Goal: Transaction & Acquisition: Purchase product/service

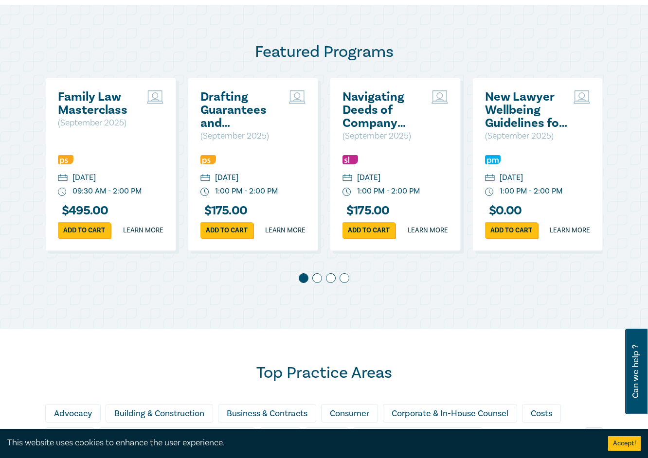
scroll to position [529, 0]
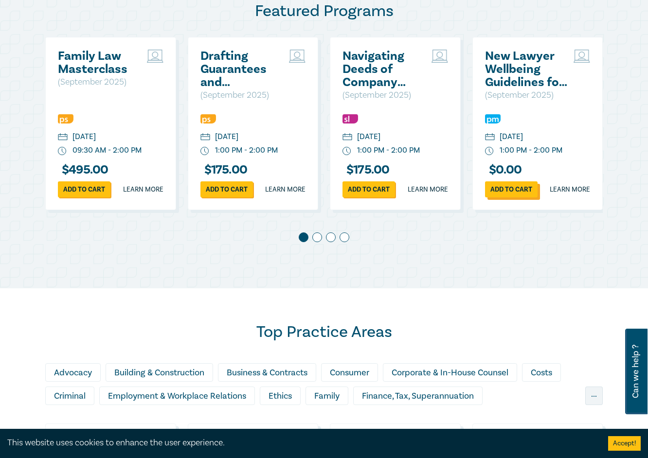
click at [509, 197] on link "Add to cart" at bounding box center [511, 189] width 53 height 16
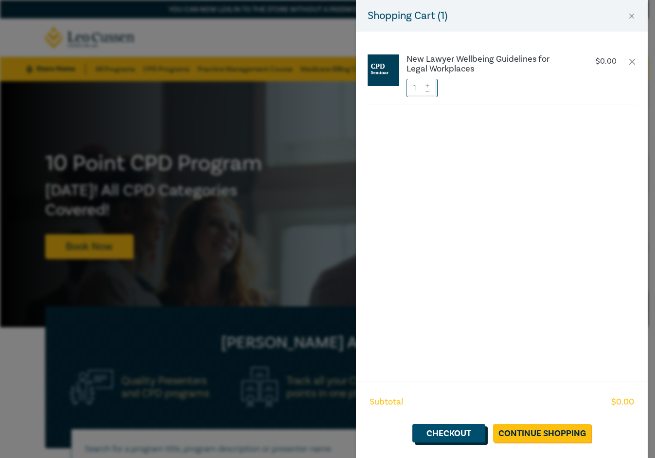
click at [460, 431] on link "Checkout" at bounding box center [448, 433] width 73 height 18
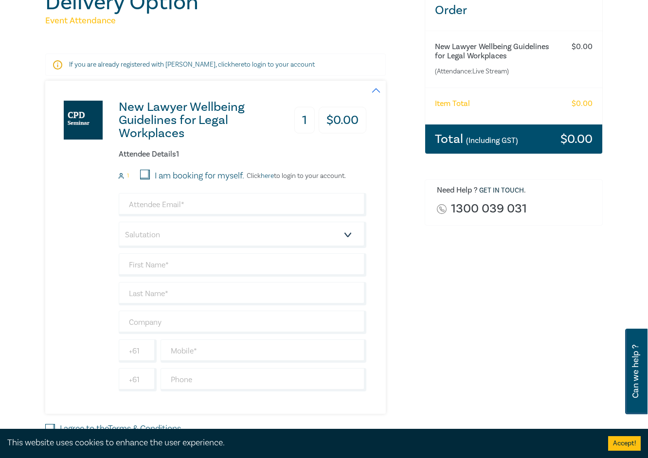
scroll to position [135, 0]
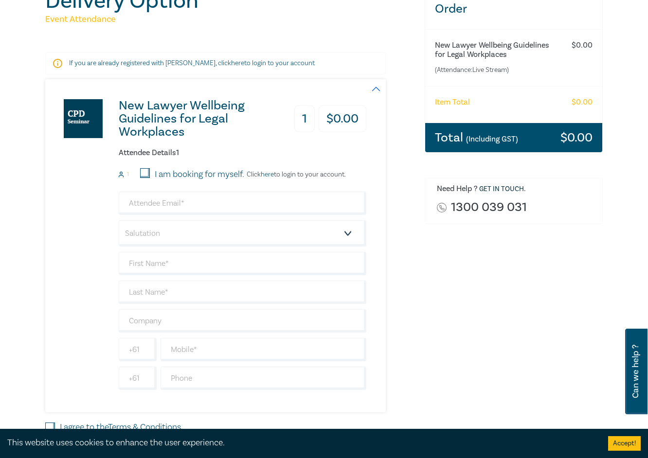
click at [145, 173] on input "I am booking for myself." at bounding box center [145, 173] width 10 height 10
checkbox input "true"
click at [140, 205] on input "email" at bounding box center [243, 203] width 248 height 23
type input "Peter Mason"
click at [345, 234] on select "Salutation Mr. Mrs. Ms. Miss Dr. Prof. Other" at bounding box center [243, 233] width 248 height 26
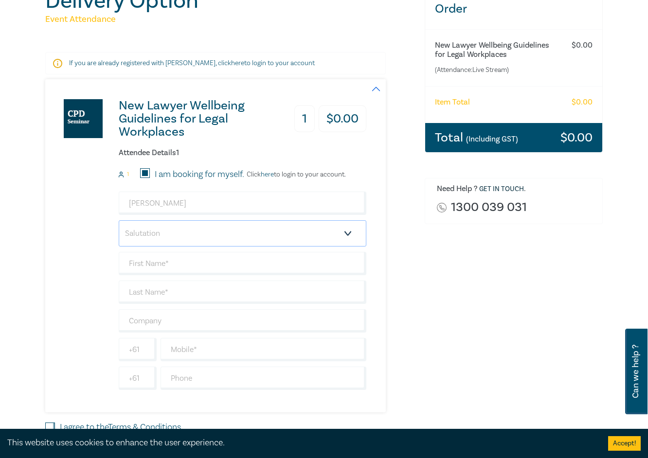
select select "Mr."
click at [119, 220] on select "Salutation Mr. Mrs. Ms. Miss Dr. Prof. Other" at bounding box center [243, 233] width 248 height 26
click at [168, 266] on input "text" at bounding box center [243, 263] width 248 height 23
type input "Peter"
click at [159, 295] on input "text" at bounding box center [243, 292] width 248 height 23
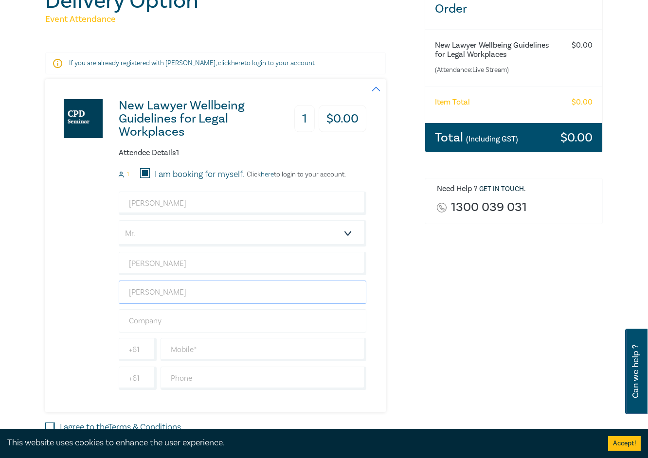
type input "Mason"
click at [131, 322] on input "text" at bounding box center [243, 320] width 248 height 23
type input "Mason Law Pty Ltd"
click at [214, 343] on input "text" at bounding box center [263, 349] width 206 height 23
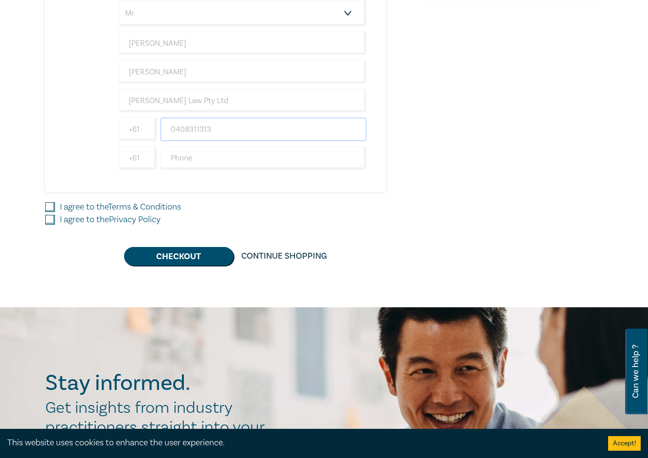
scroll to position [373, 0]
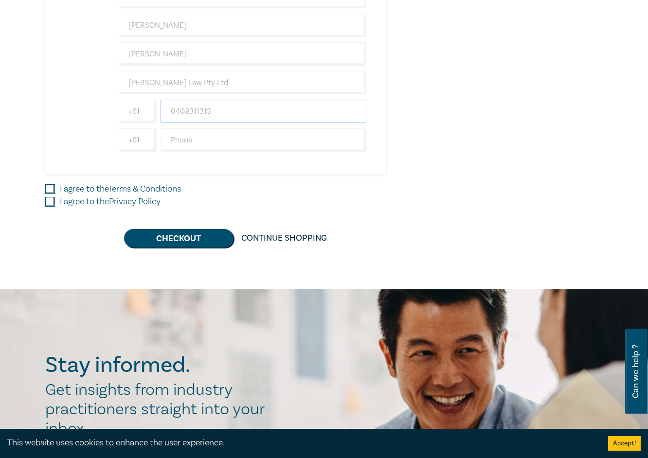
type input "0408311313"
click at [48, 187] on input "I agree to the Terms & Conditions" at bounding box center [50, 189] width 10 height 10
checkbox input "true"
click at [48, 200] on input "I agree to the Privacy Policy" at bounding box center [50, 202] width 10 height 10
checkbox input "true"
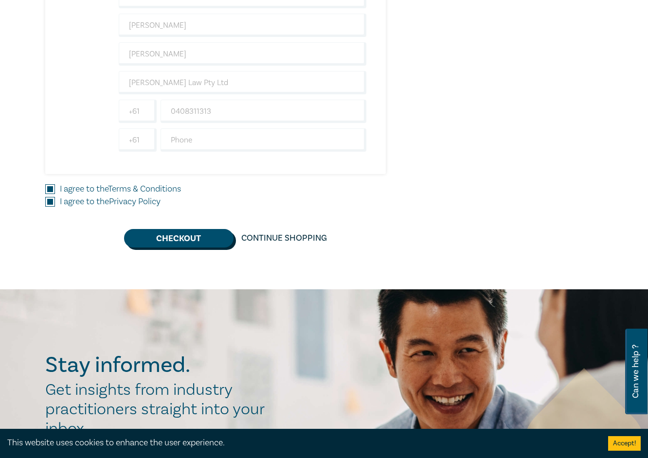
click at [167, 239] on button "Checkout" at bounding box center [178, 238] width 109 height 18
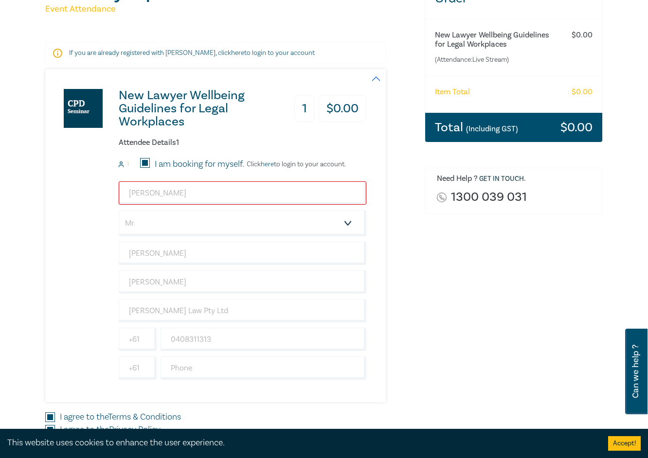
scroll to position [151, 0]
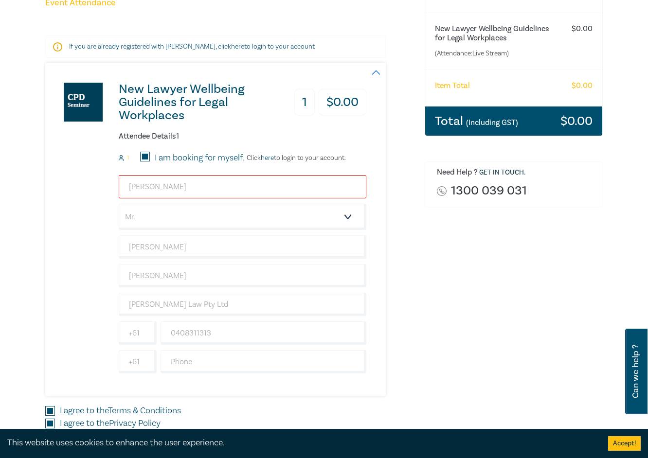
click at [176, 190] on input "Peter Mason" at bounding box center [243, 186] width 248 height 23
type input "P"
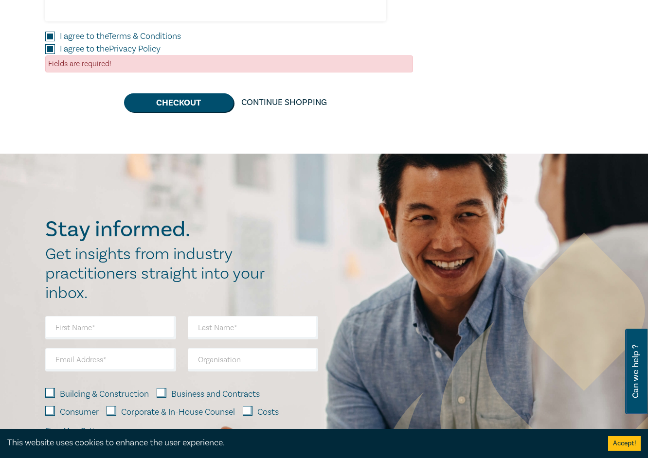
scroll to position [519, 0]
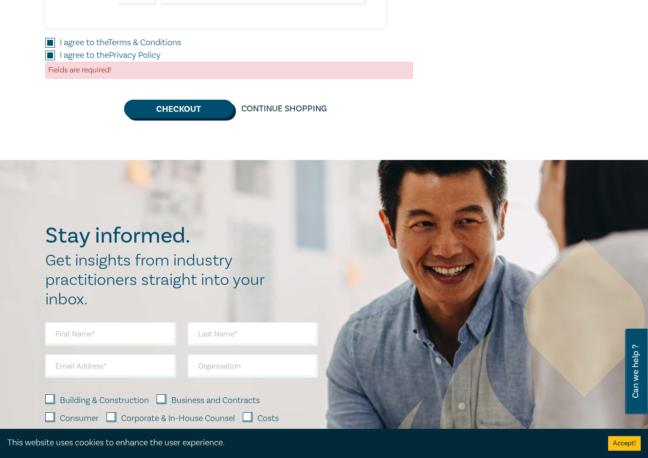
click at [165, 109] on button "Checkout" at bounding box center [178, 109] width 109 height 18
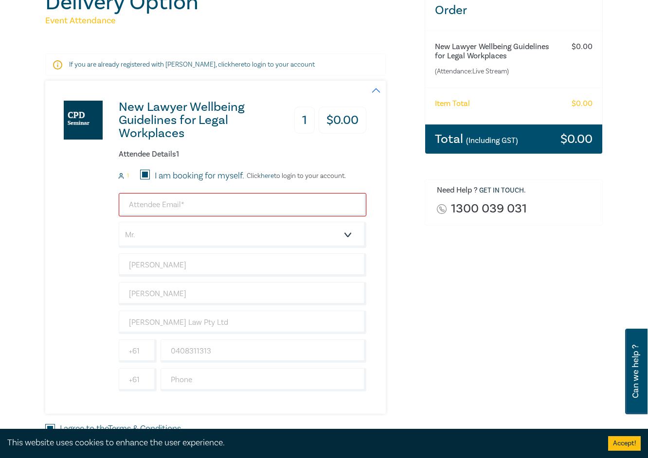
scroll to position [142, 0]
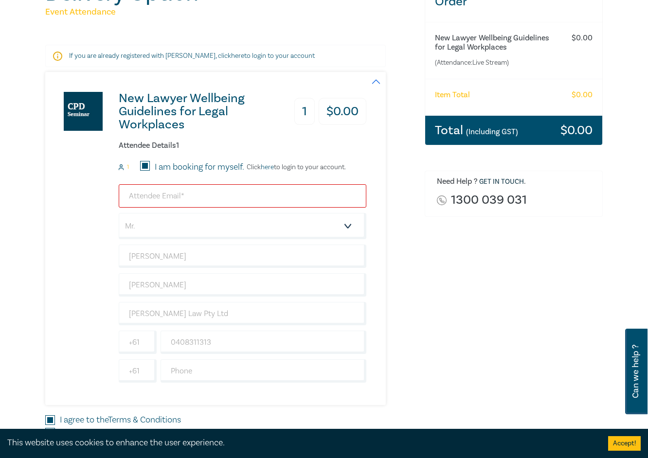
click at [122, 200] on input "email" at bounding box center [243, 195] width 248 height 23
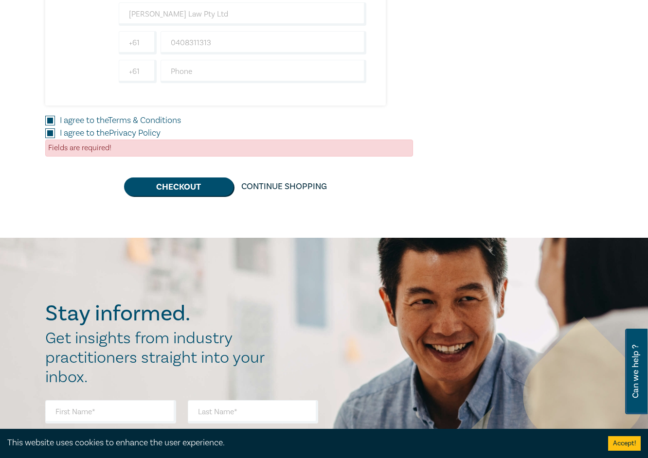
scroll to position [437, 0]
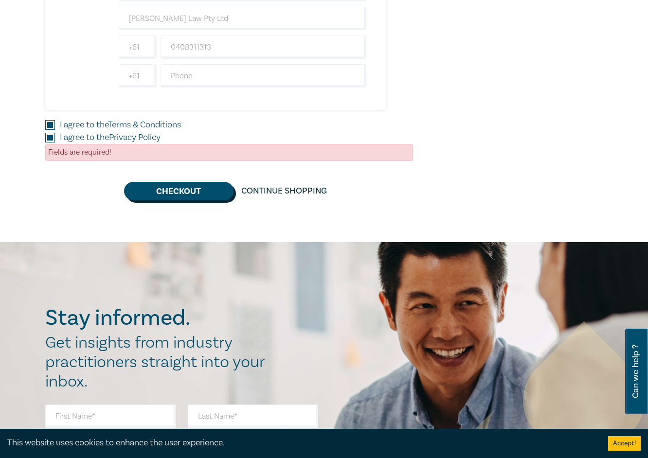
type input "peter@masonlaw.com.au"
click at [164, 192] on button "Checkout" at bounding box center [178, 191] width 109 height 18
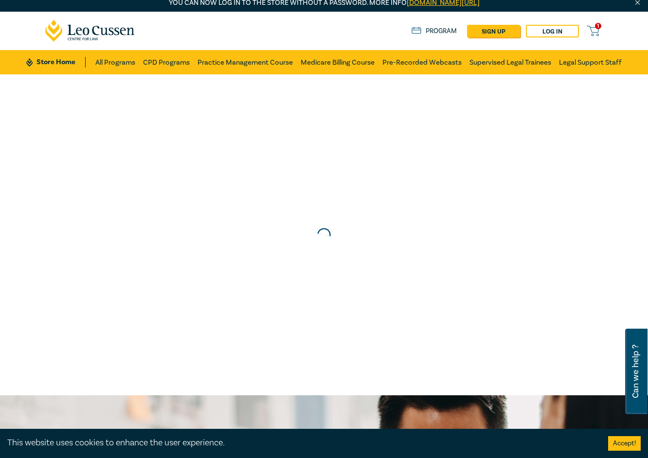
scroll to position [0, 0]
